Goal: Find specific page/section: Find specific page/section

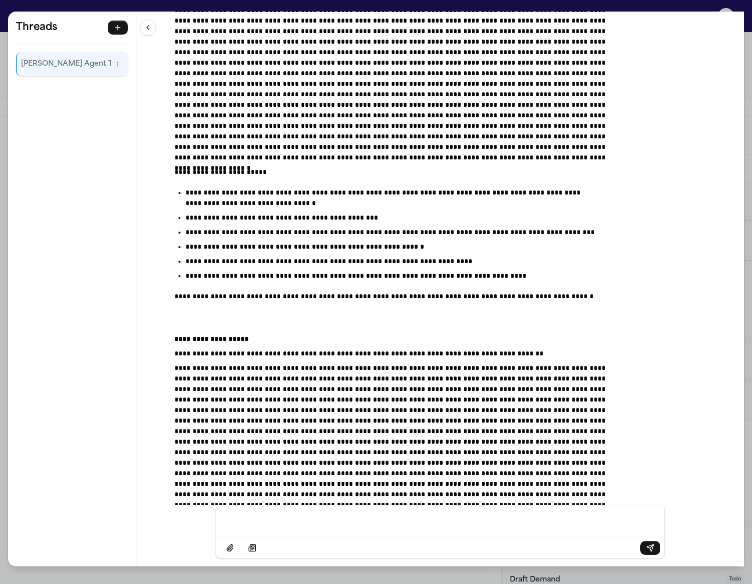
scroll to position [5441, 0]
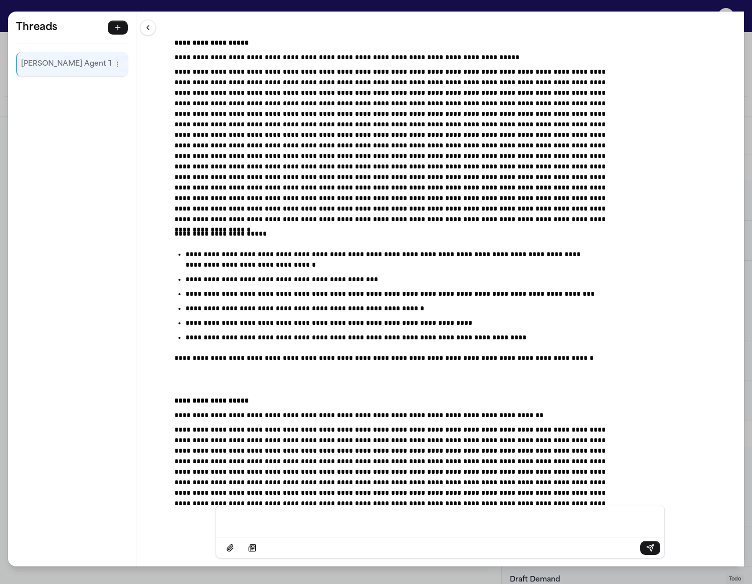
click at [118, 1] on div "**********" at bounding box center [376, 292] width 752 height 584
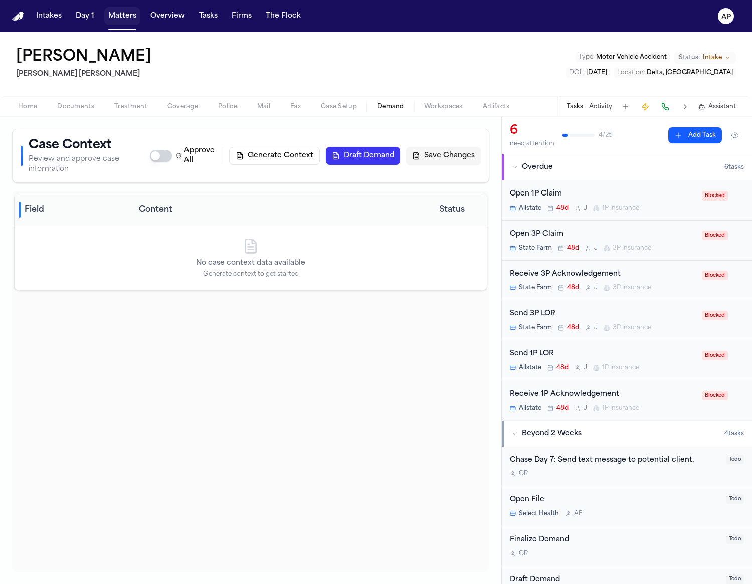
click at [124, 17] on button "Matters" at bounding box center [122, 16] width 36 height 18
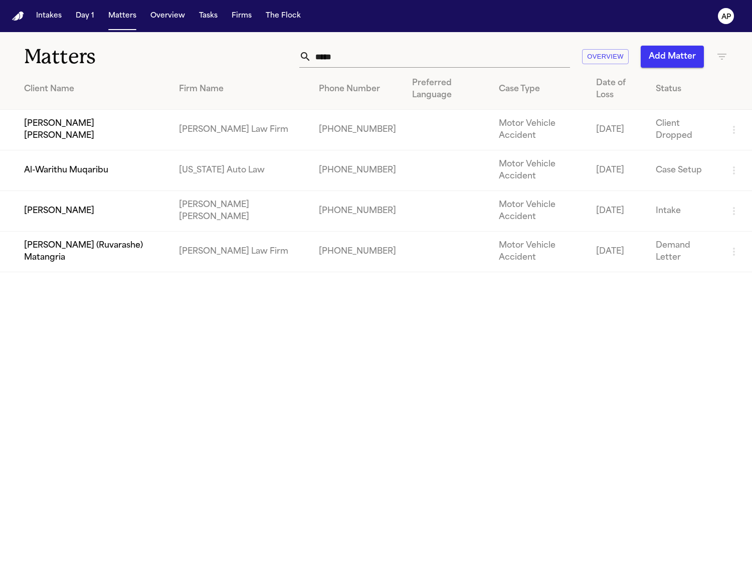
click at [93, 150] on td "Al-Warithu Muqaribu" at bounding box center [85, 170] width 171 height 41
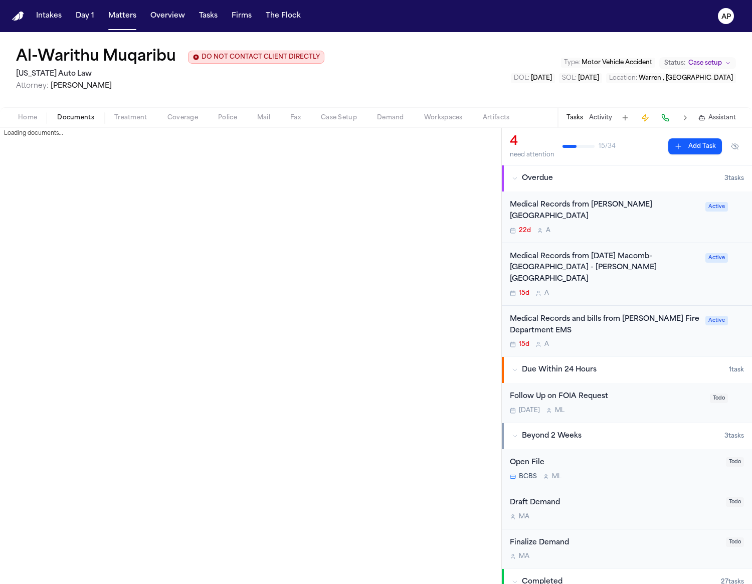
click at [75, 123] on span "button" at bounding box center [75, 123] width 49 height 1
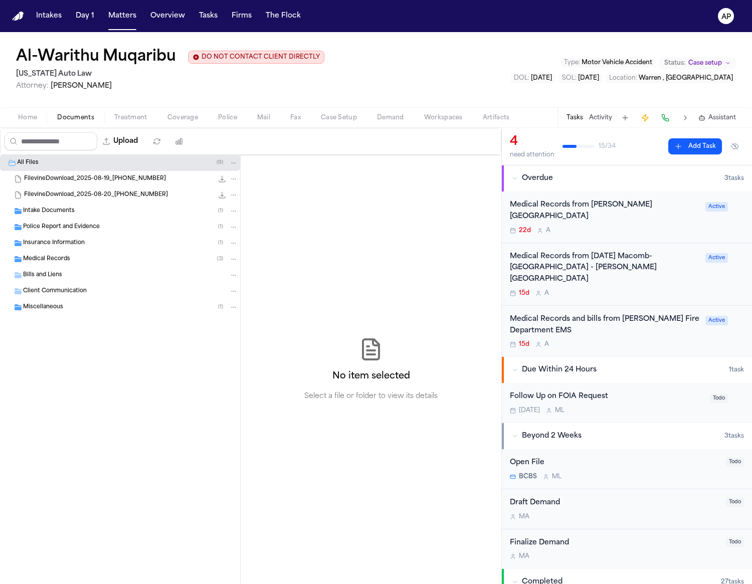
click at [490, 119] on span "Artifacts" at bounding box center [496, 118] width 27 height 8
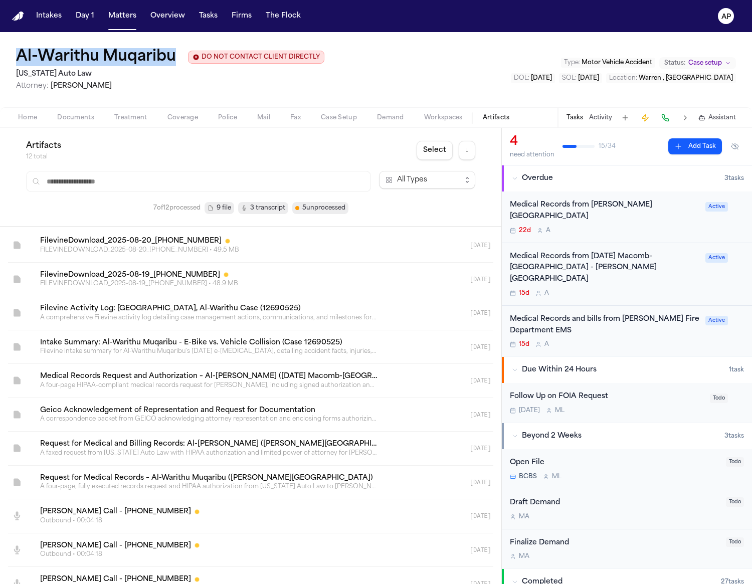
drag, startPoint x: 178, startPoint y: 52, endPoint x: 16, endPoint y: 65, distance: 163.0
click at [16, 65] on div "Al-Warithu Muqaribu DO NOT CONTACT CLIENT DIRECTLY DO NOT CONTACT" at bounding box center [170, 57] width 308 height 18
click at [115, 51] on h1 "Al-Warithu Muqaribu" at bounding box center [96, 57] width 160 height 18
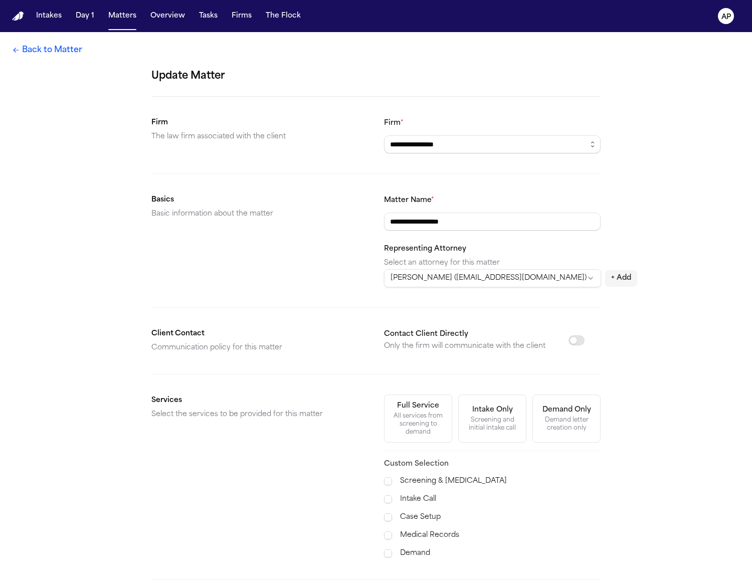
click at [40, 50] on link "Back to Matter" at bounding box center [47, 50] width 70 height 12
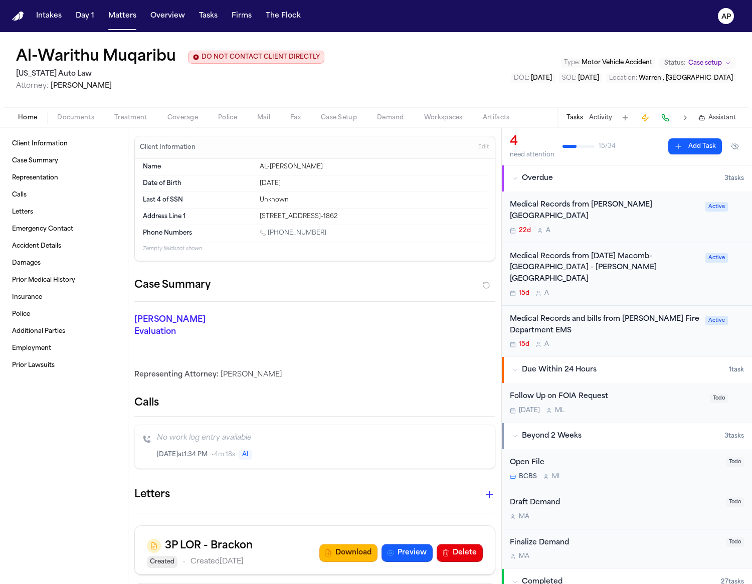
click at [47, 62] on h1 "Al-Warithu Muqaribu" at bounding box center [96, 57] width 160 height 18
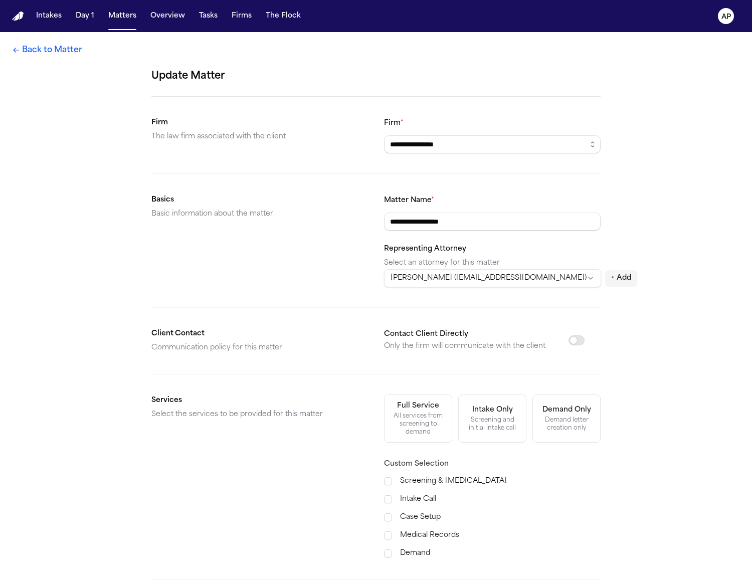
click at [47, 62] on div "**********" at bounding box center [376, 354] width 752 height 644
click at [75, 55] on link "Back to Matter" at bounding box center [47, 50] width 70 height 12
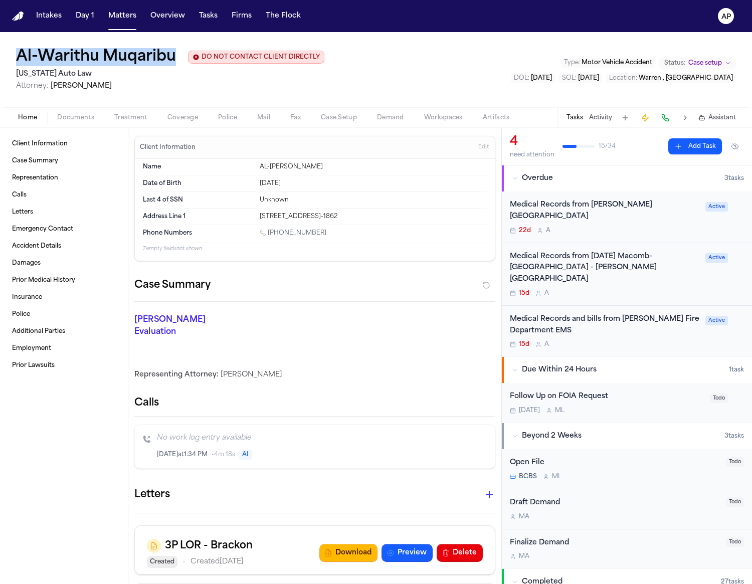
drag, startPoint x: 178, startPoint y: 59, endPoint x: 15, endPoint y: 56, distance: 163.0
click at [15, 56] on div "Al-Warithu Muqaribu DO NOT CONTACT CLIENT DIRECTLY DO NOT CONTACT [US_STATE] Au…" at bounding box center [376, 69] width 752 height 75
copy h1 "Al-Warithu Muqaribu"
click at [117, 29] on span at bounding box center [122, 29] width 28 height 1
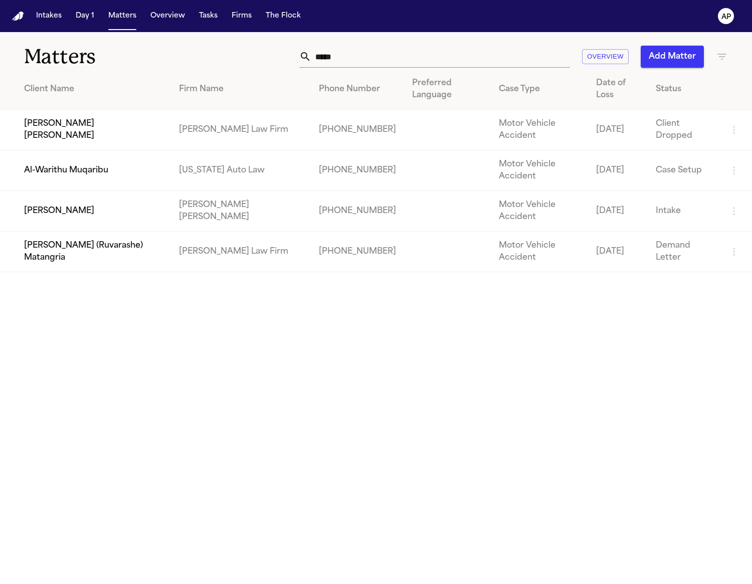
click at [101, 110] on td "[PERSON_NAME] [PERSON_NAME]" at bounding box center [85, 130] width 171 height 41
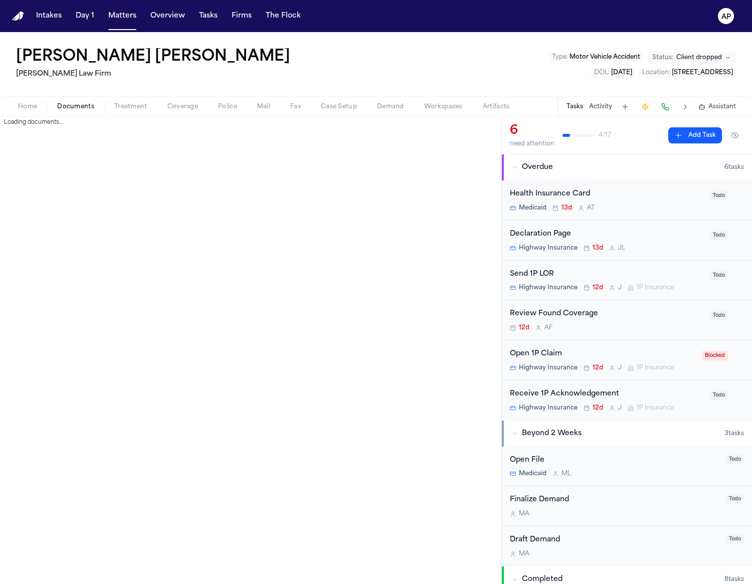
click at [84, 103] on span "Documents" at bounding box center [75, 107] width 37 height 8
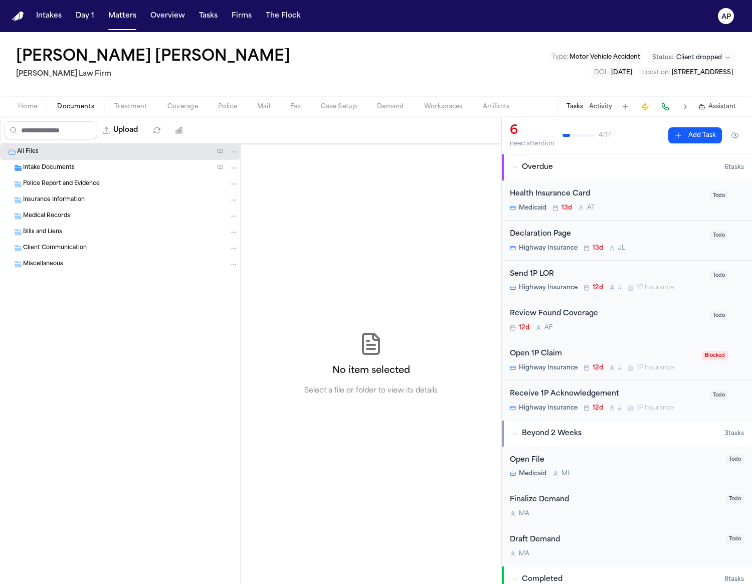
click at [53, 172] on div "Intake Documents ( 2 )" at bounding box center [120, 168] width 240 height 16
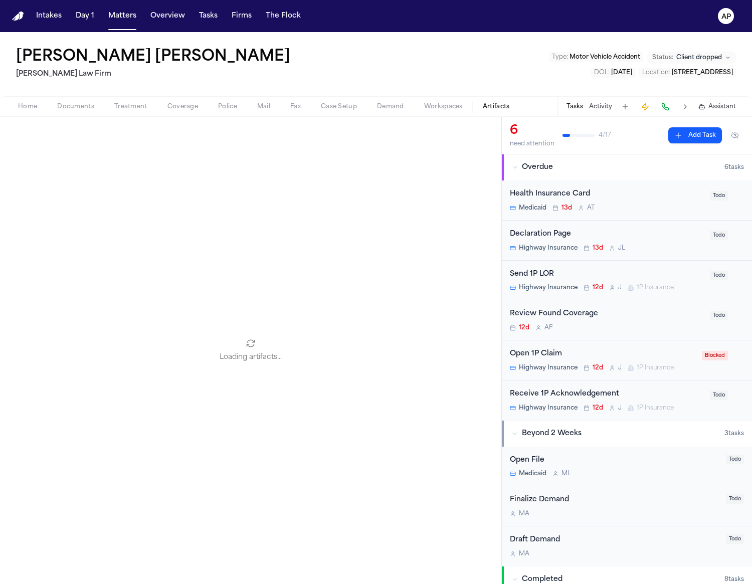
click at [484, 109] on span "Artifacts" at bounding box center [496, 107] width 27 height 8
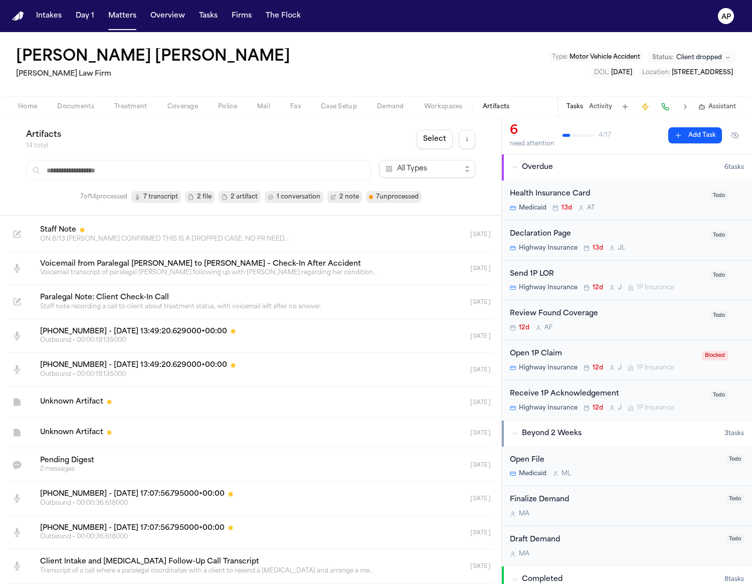
click at [48, 57] on h1 "[PERSON_NAME] [PERSON_NAME]" at bounding box center [153, 57] width 274 height 18
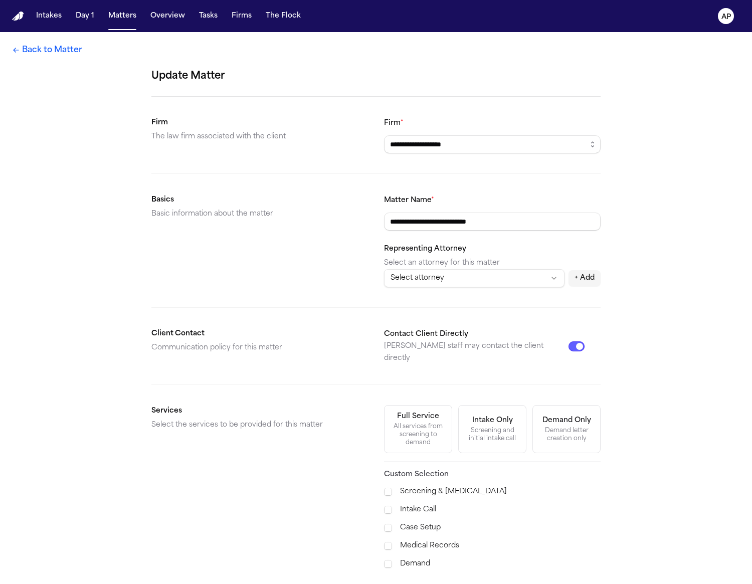
click at [48, 57] on div "**********" at bounding box center [376, 359] width 752 height 655
click at [42, 52] on link "Back to Matter" at bounding box center [47, 50] width 70 height 12
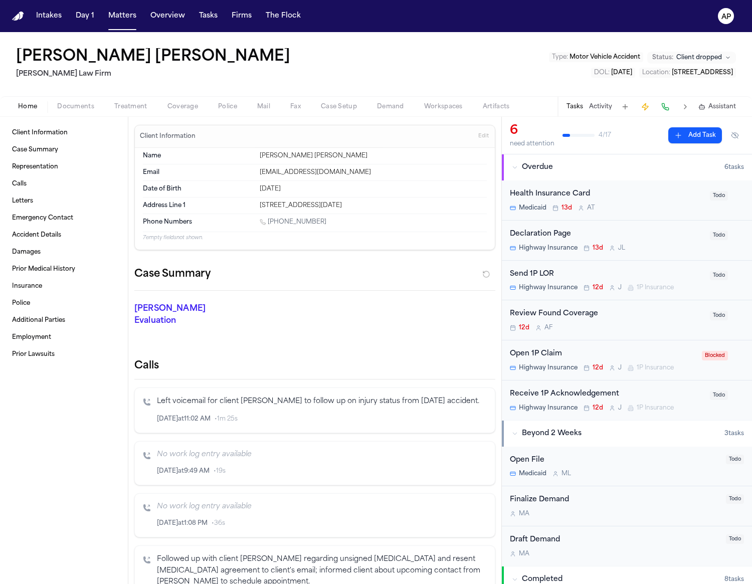
drag, startPoint x: 255, startPoint y: 65, endPoint x: 15, endPoint y: 62, distance: 240.2
click at [15, 62] on div "[PERSON_NAME] [PERSON_NAME] [PERSON_NAME] Law Firm Type : Motor Vehicle Acciden…" at bounding box center [376, 64] width 752 height 64
copy h1 "[PERSON_NAME] [PERSON_NAME]"
